Goal: Navigation & Orientation: Find specific page/section

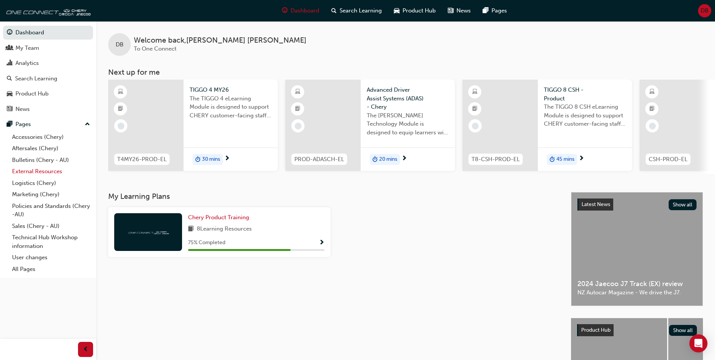
click at [42, 172] on link "External Resources" at bounding box center [51, 171] width 84 height 12
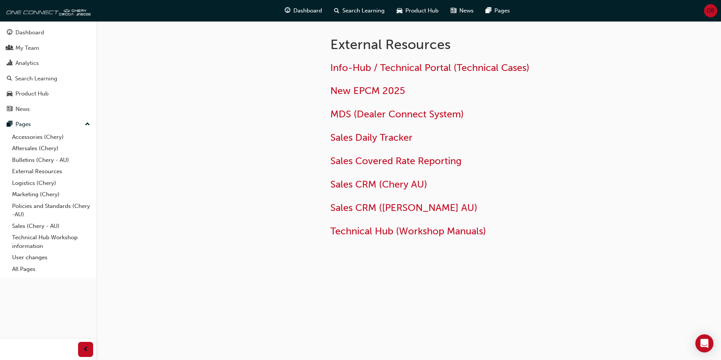
click at [379, 127] on div "Info-Hub / Technical Portal (Technical Cases) New EPCM 2025 MDS (Dealer Connect…" at bounding box center [452, 149] width 245 height 175
click at [380, 145] on div "Info-Hub / Technical Portal (Technical Cases) New EPCM 2025 MDS (Dealer Connect…" at bounding box center [452, 149] width 245 height 175
click at [380, 143] on span "Sales Daily Tracker" at bounding box center [371, 138] width 82 height 12
